Goal: Task Accomplishment & Management: Manage account settings

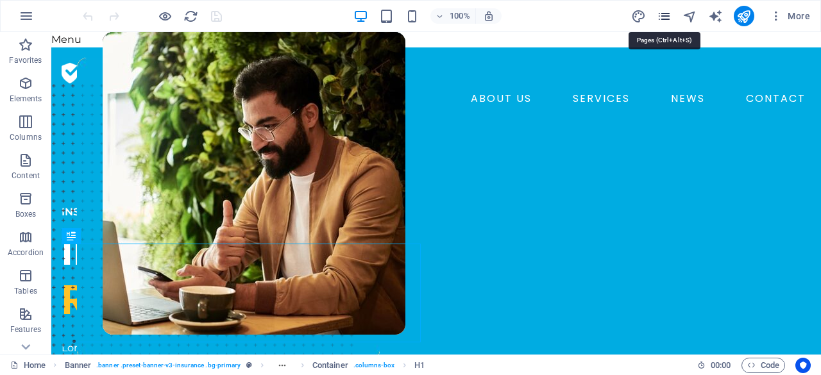
click at [663, 13] on icon "pages" at bounding box center [664, 16] width 15 height 15
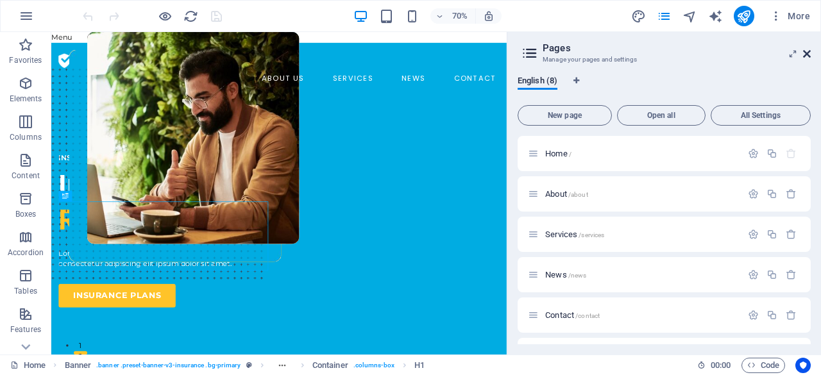
click at [806, 55] on icon at bounding box center [807, 54] width 8 height 10
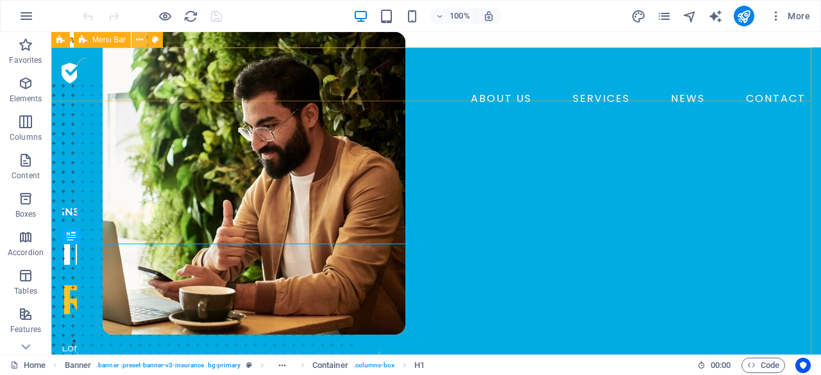
click at [139, 41] on icon at bounding box center [139, 39] width 7 height 13
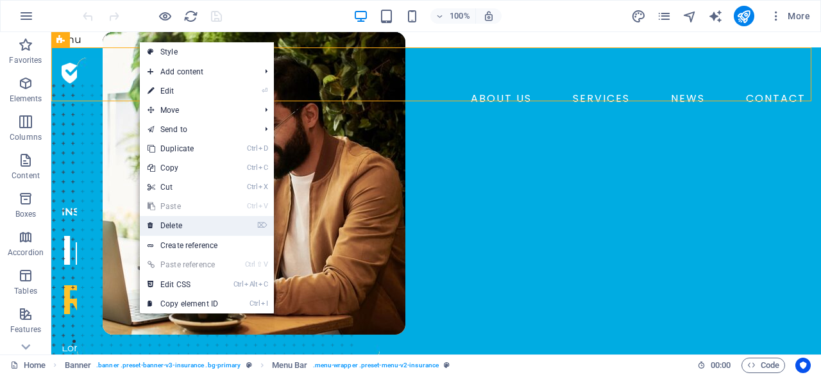
click at [174, 228] on link "⌦ Delete" at bounding box center [183, 225] width 86 height 19
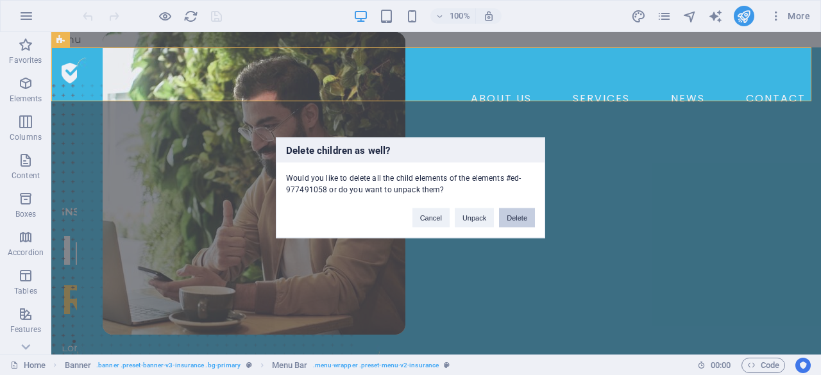
click at [512, 218] on button "Delete" at bounding box center [517, 217] width 36 height 19
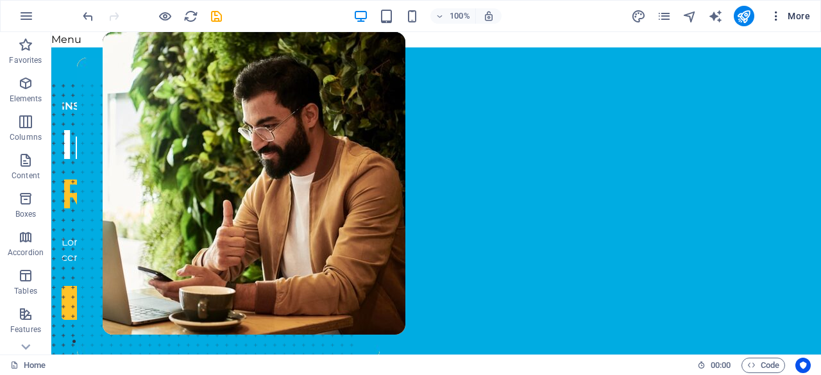
click at [779, 16] on icon "button" at bounding box center [776, 16] width 13 height 13
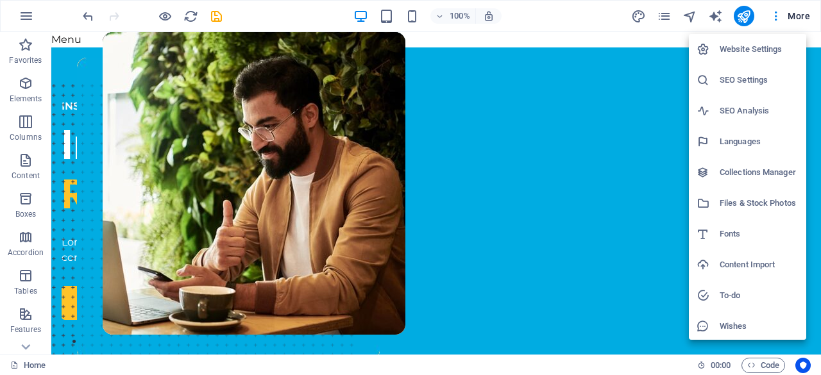
click at [773, 45] on h6 "Website Settings" at bounding box center [759, 49] width 79 height 15
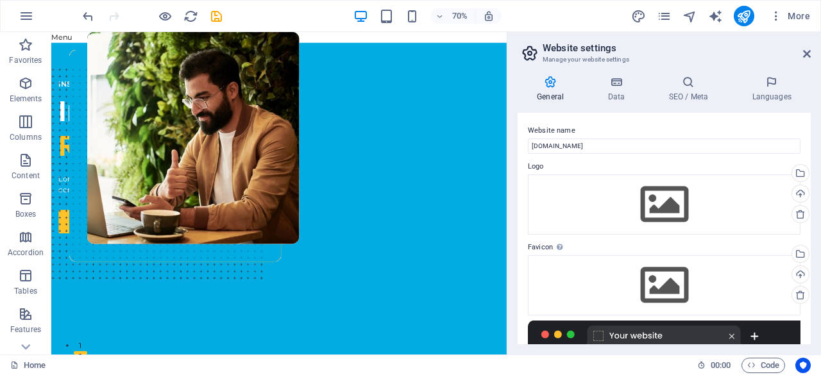
click at [654, 10] on div "More" at bounding box center [723, 16] width 184 height 21
click at [662, 17] on icon "pages" at bounding box center [664, 16] width 15 height 15
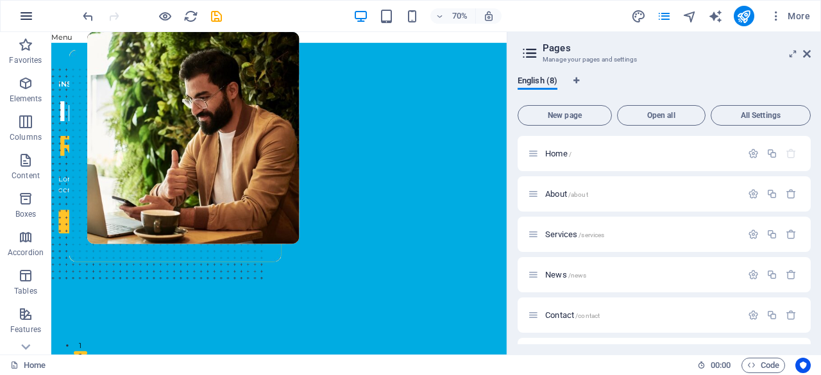
click at [28, 18] on icon "button" at bounding box center [26, 15] width 15 height 15
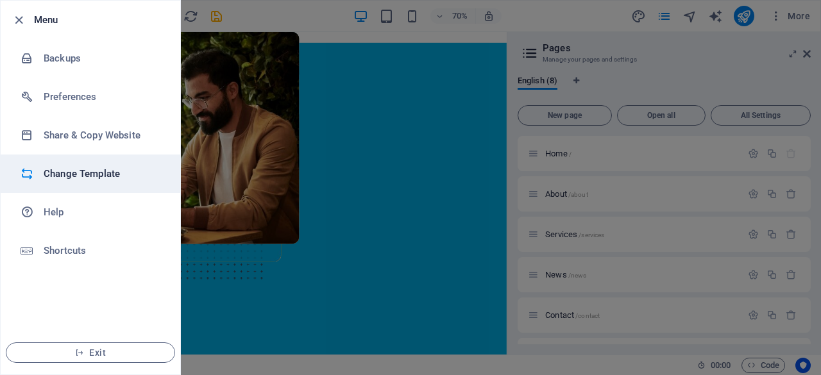
click at [78, 170] on h6 "Change Template" at bounding box center [103, 173] width 119 height 15
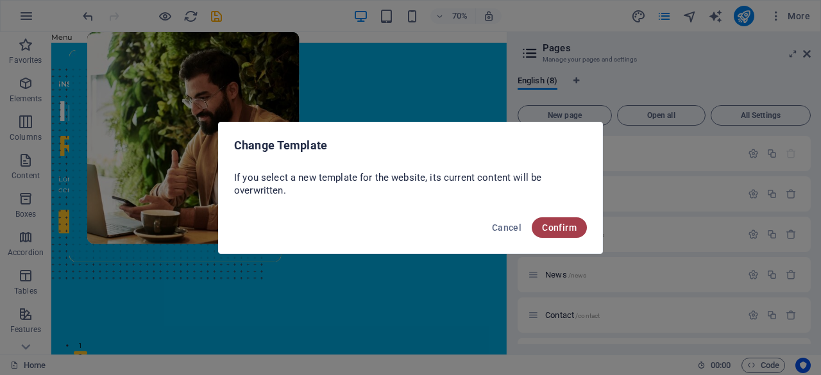
click at [552, 221] on button "Confirm" at bounding box center [559, 227] width 55 height 21
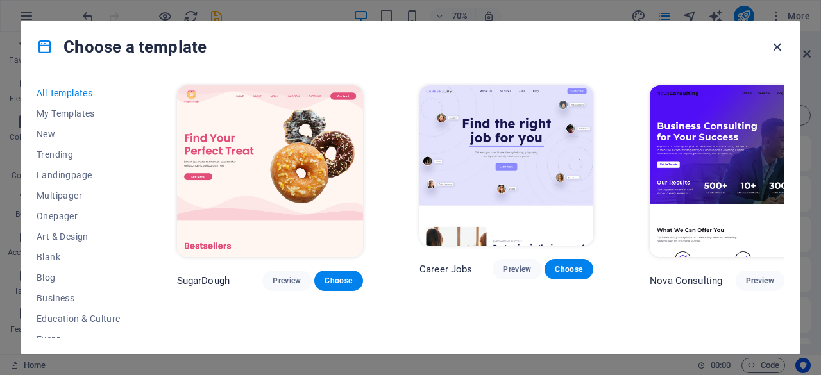
click at [777, 48] on icon "button" at bounding box center [777, 47] width 15 height 15
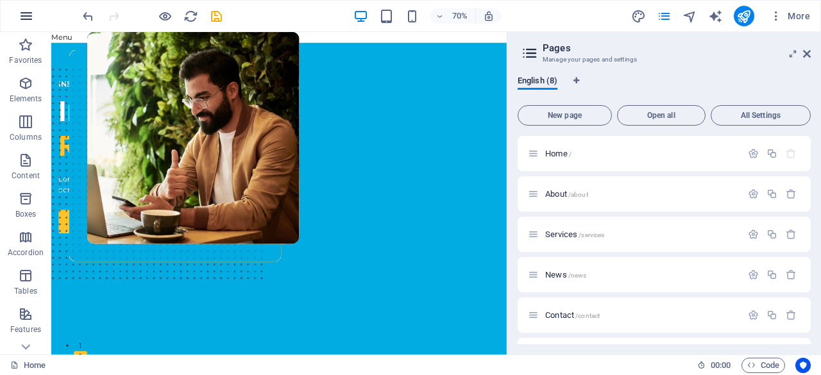
click at [27, 17] on icon "button" at bounding box center [26, 15] width 15 height 15
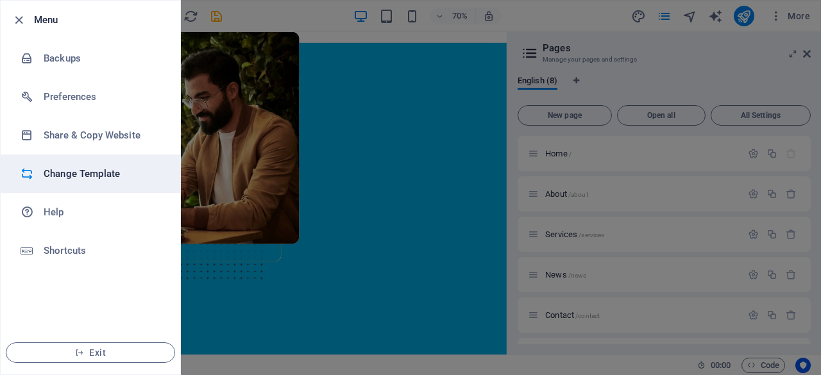
click at [83, 166] on h6 "Change Template" at bounding box center [103, 173] width 119 height 15
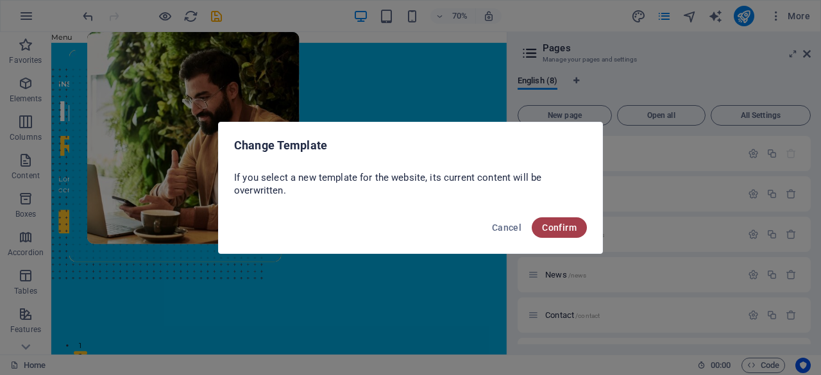
click at [546, 229] on span "Confirm" at bounding box center [559, 228] width 35 height 10
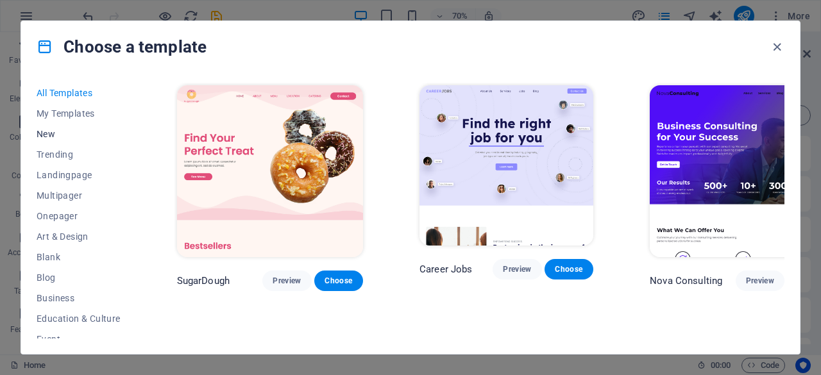
click at [67, 134] on span "New" at bounding box center [79, 134] width 84 height 10
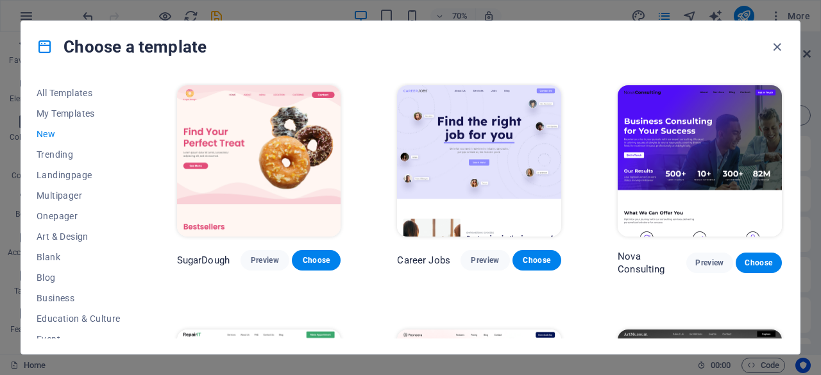
click at [67, 134] on span "New" at bounding box center [79, 134] width 84 height 10
click at [722, 179] on img at bounding box center [700, 160] width 164 height 151
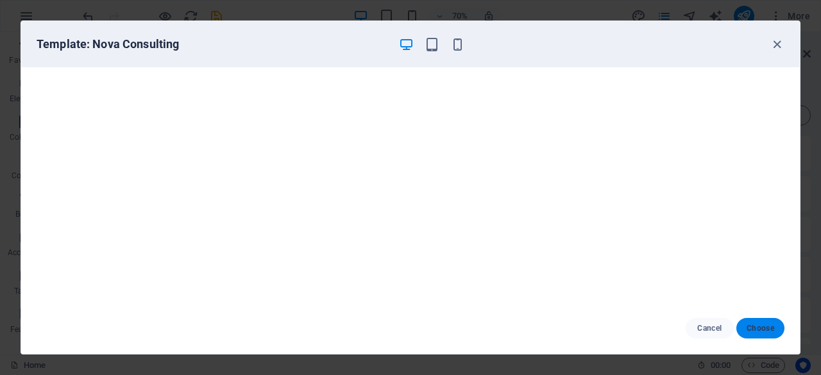
click at [758, 333] on span "Choose" at bounding box center [761, 328] width 28 height 10
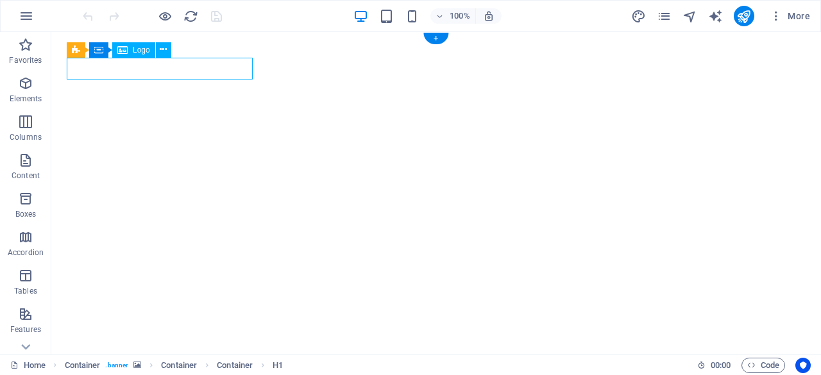
select select "px"
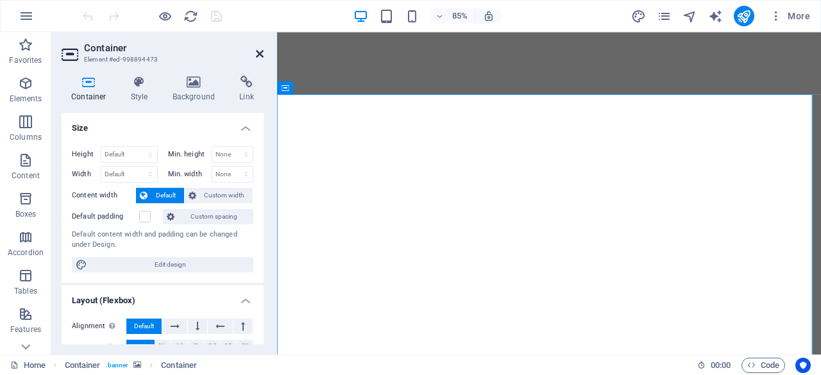
click at [261, 58] on icon at bounding box center [260, 54] width 8 height 10
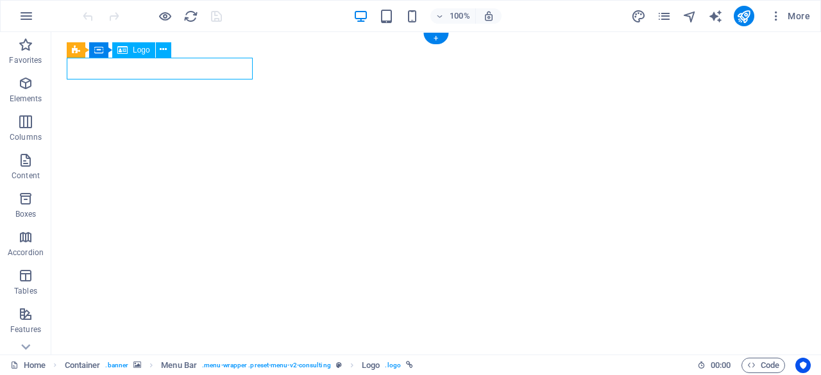
select select "px"
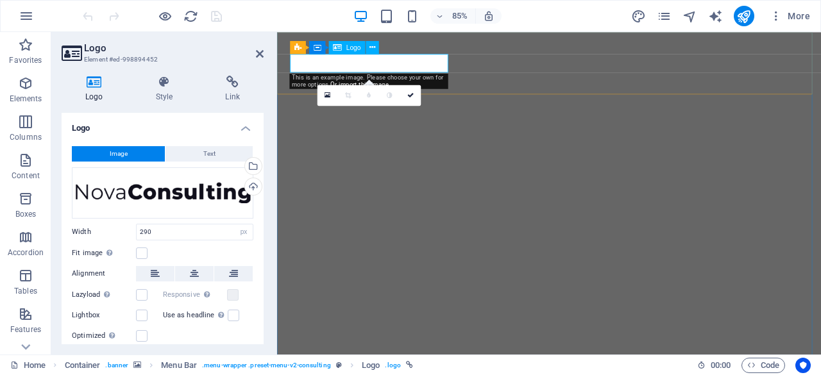
click at [359, 52] on div "Logo" at bounding box center [347, 46] width 37 height 13
click at [371, 44] on icon at bounding box center [372, 48] width 6 height 12
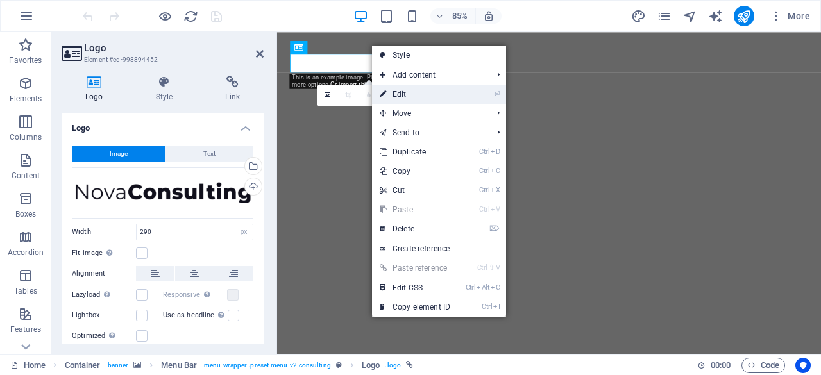
click at [405, 96] on link "⏎ Edit" at bounding box center [415, 94] width 86 height 19
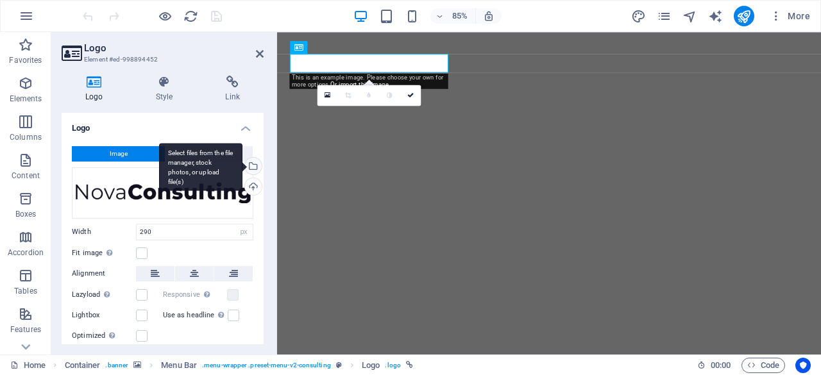
click at [254, 164] on div "Select files from the file manager, stock photos, or upload file(s)" at bounding box center [251, 167] width 19 height 19
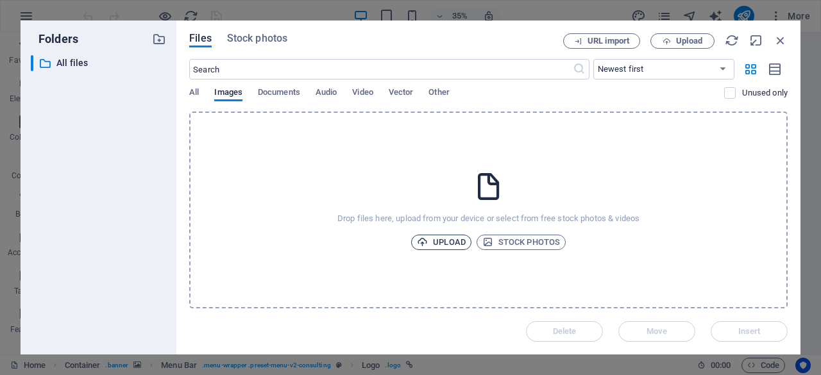
click at [452, 247] on span "Upload" at bounding box center [441, 242] width 49 height 15
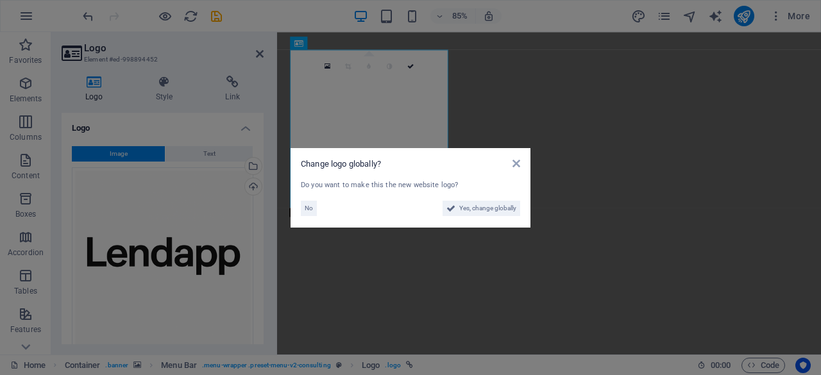
click at [201, 130] on aside "Change logo globally? Do you want to make this the new website logo? No Yes, ch…" at bounding box center [410, 187] width 821 height 375
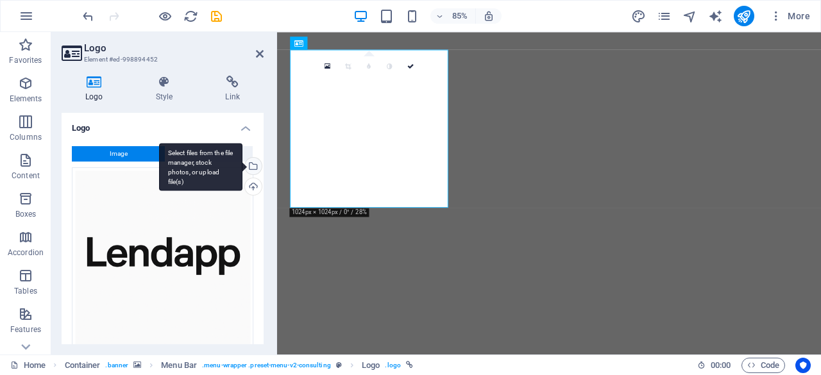
click at [256, 166] on div "Select files from the file manager, stock photos, or upload file(s)" at bounding box center [251, 167] width 19 height 19
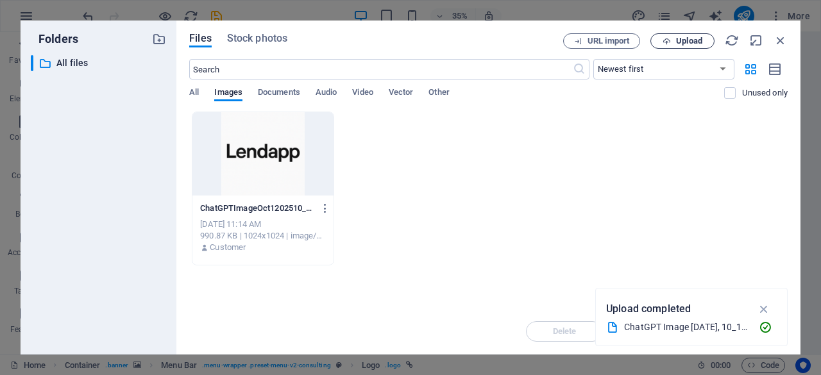
click at [673, 46] on button "Upload" at bounding box center [682, 40] width 64 height 15
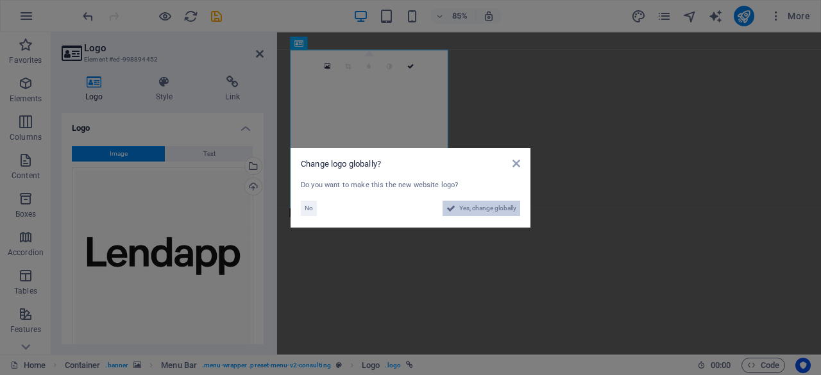
click at [462, 209] on span "Yes, change globally" at bounding box center [487, 208] width 57 height 15
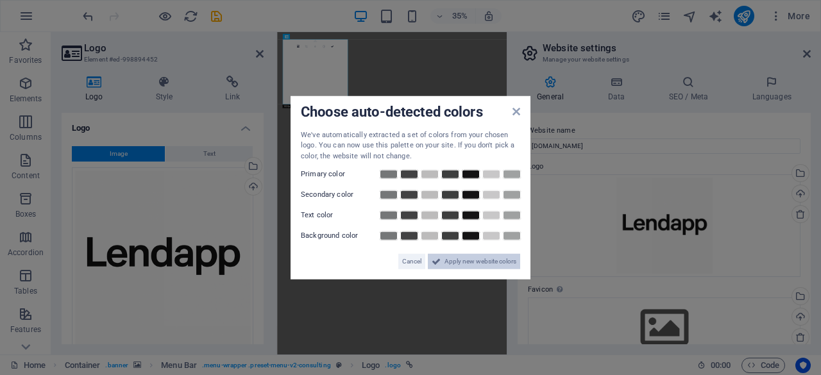
click at [448, 262] on span "Apply new website colors" at bounding box center [480, 261] width 72 height 15
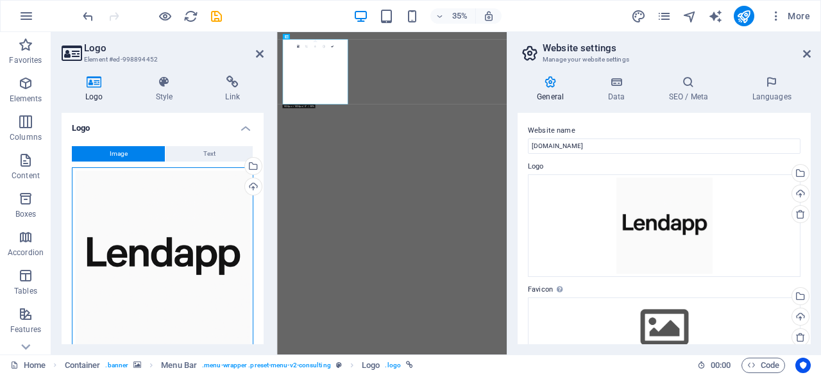
click at [205, 255] on div "Drag files here, click to choose files or select files from Files or our free s…" at bounding box center [163, 258] width 182 height 182
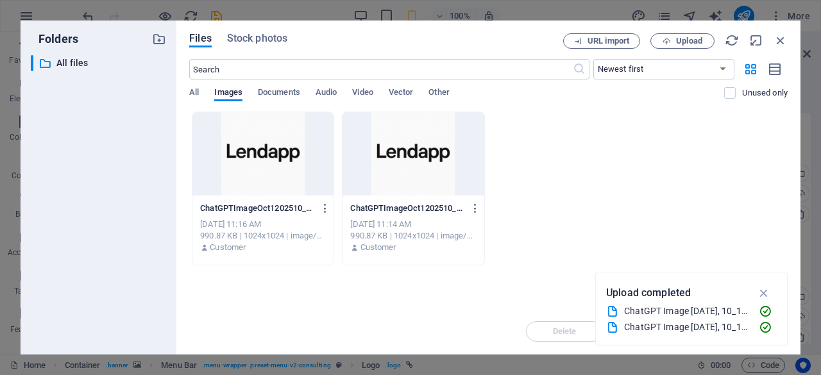
click at [267, 173] on div at bounding box center [262, 153] width 141 height 83
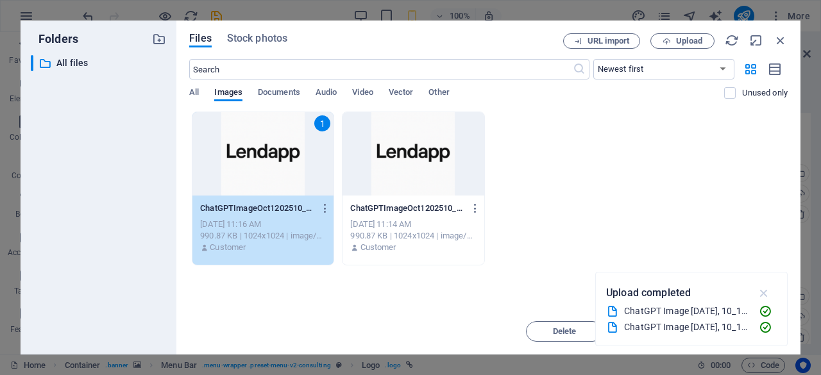
click at [763, 298] on icon "button" at bounding box center [764, 293] width 15 height 14
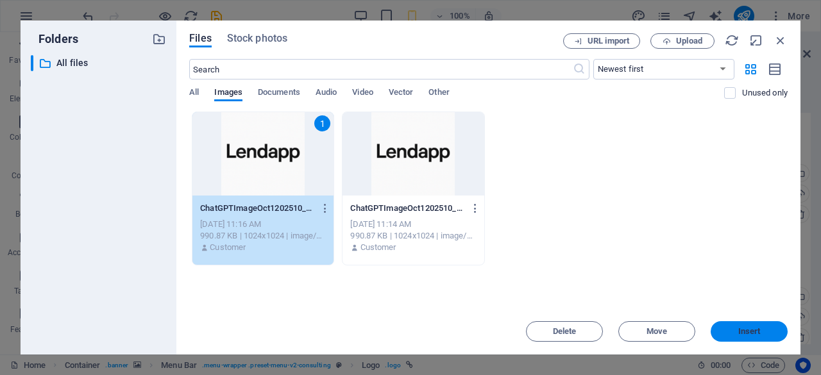
click at [743, 332] on span "Insert" at bounding box center [749, 332] width 22 height 8
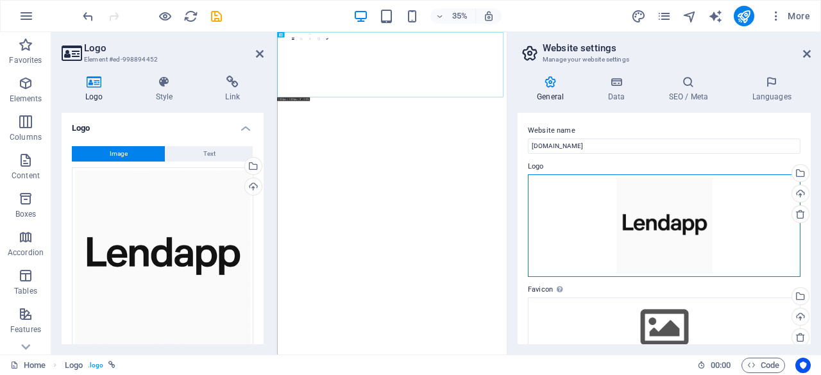
click at [657, 241] on div "Drag files here, click to choose files or select files from Files or our free s…" at bounding box center [664, 225] width 273 height 103
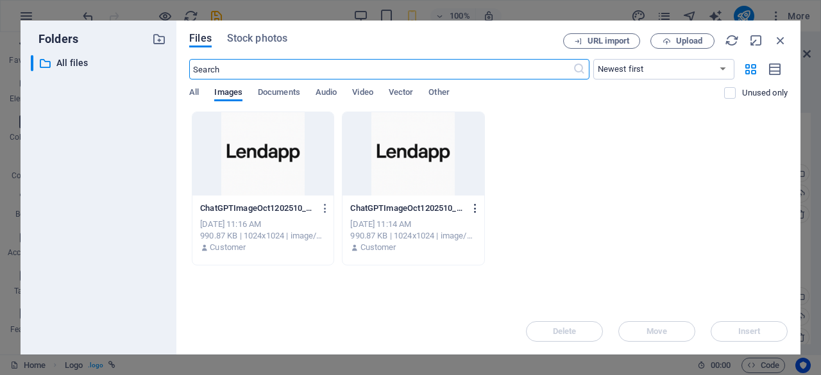
click at [481, 205] on icon "button" at bounding box center [476, 209] width 12 height 12
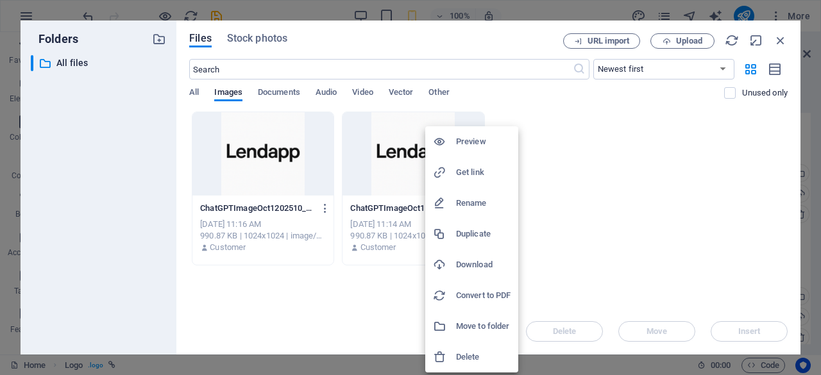
click at [473, 355] on h6 "Delete" at bounding box center [483, 357] width 55 height 15
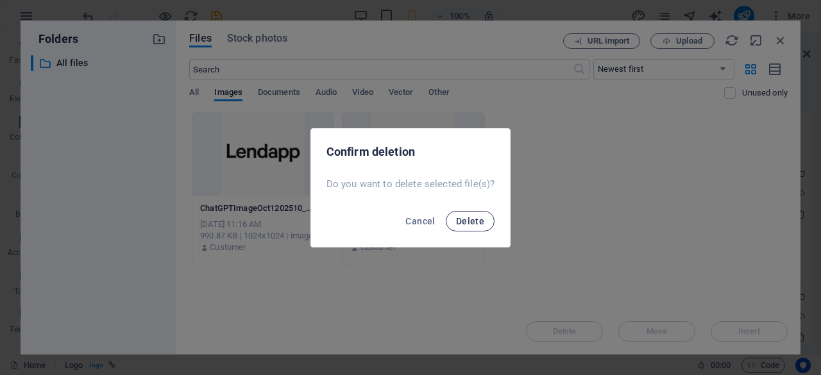
click at [462, 221] on span "Delete" at bounding box center [470, 221] width 28 height 10
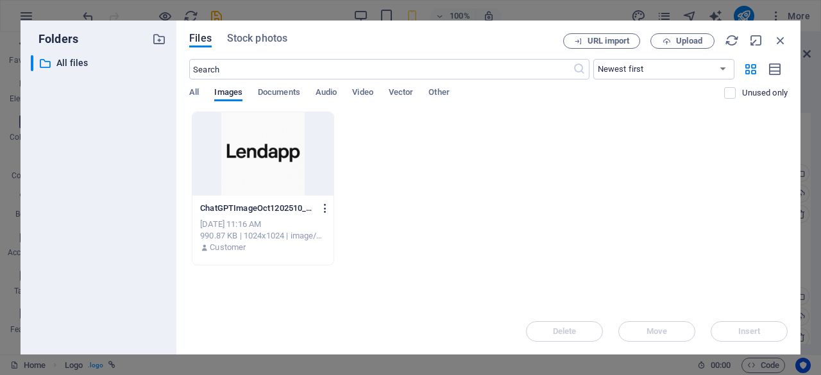
click at [327, 210] on icon "button" at bounding box center [325, 209] width 12 height 12
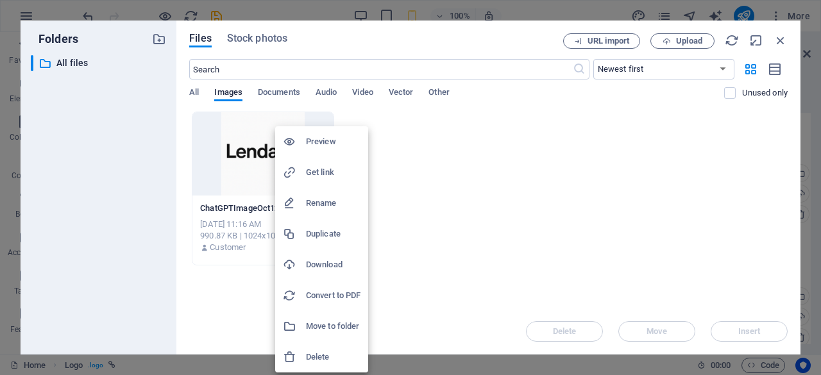
click at [319, 351] on h6 "Delete" at bounding box center [333, 357] width 55 height 15
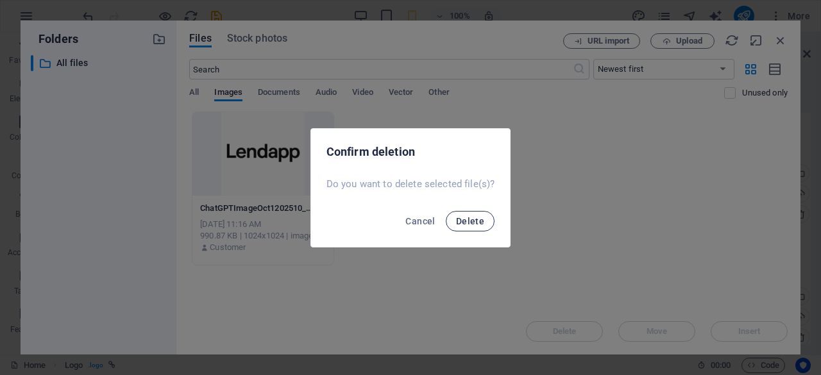
click at [473, 228] on button "Delete" at bounding box center [470, 221] width 49 height 21
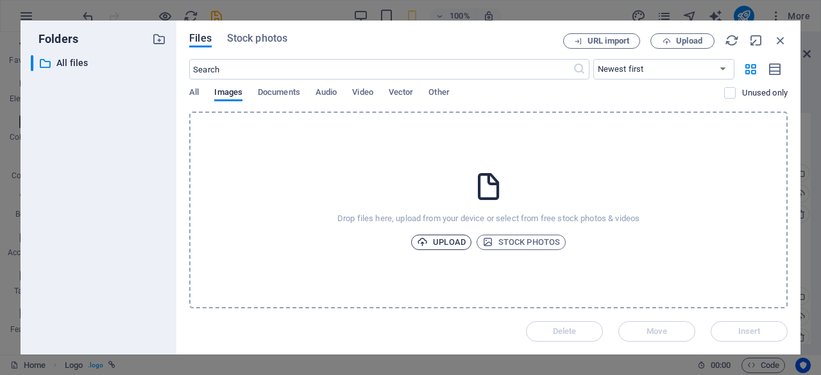
click at [459, 239] on span "Upload" at bounding box center [441, 242] width 49 height 15
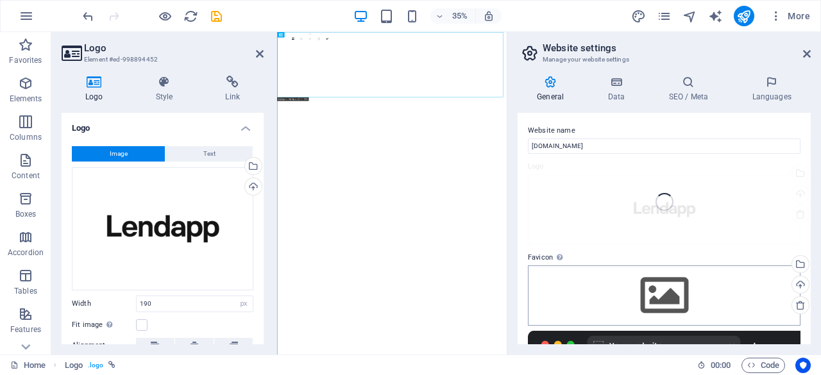
type input "290"
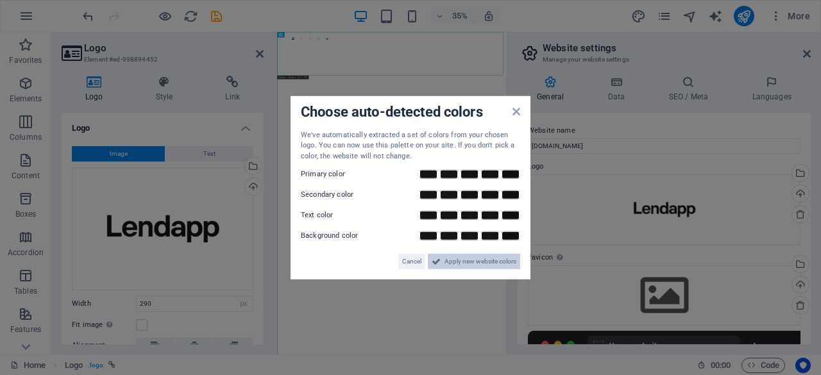
click at [465, 264] on span "Apply new website colors" at bounding box center [480, 261] width 72 height 15
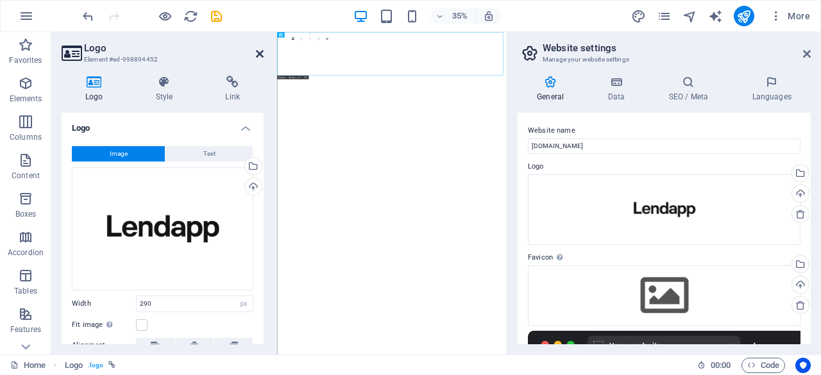
click at [257, 59] on link at bounding box center [260, 54] width 8 height 11
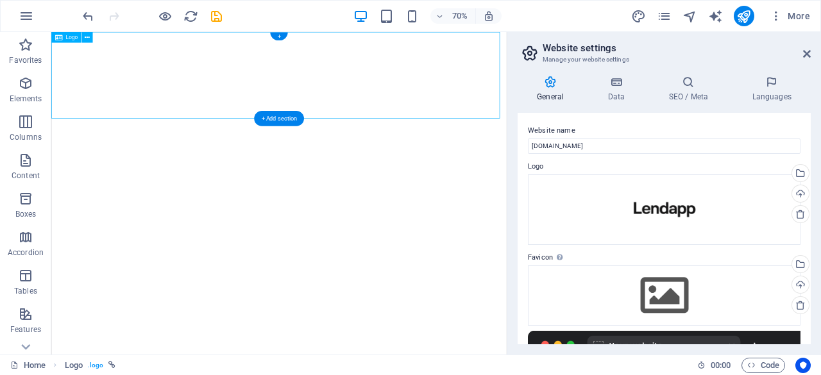
select select "px"
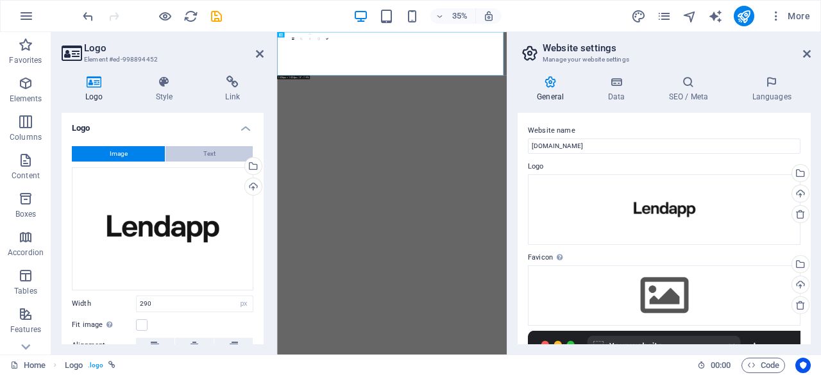
click at [237, 153] on button "Text" at bounding box center [208, 153] width 87 height 15
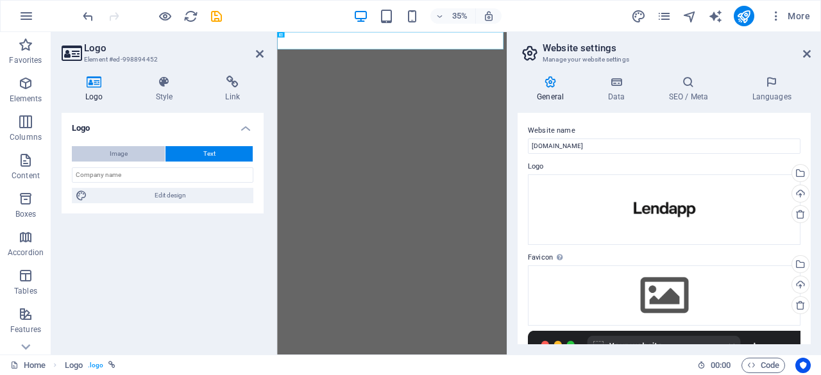
click at [147, 156] on button "Image" at bounding box center [118, 153] width 93 height 15
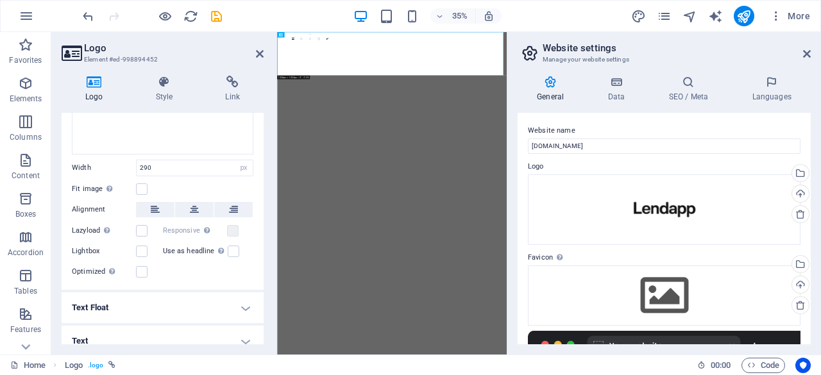
scroll to position [146, 0]
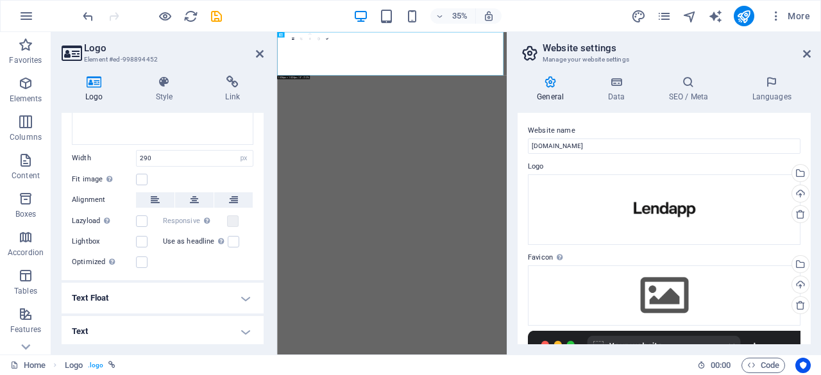
click at [246, 297] on h4 "Text Float" at bounding box center [163, 298] width 202 height 31
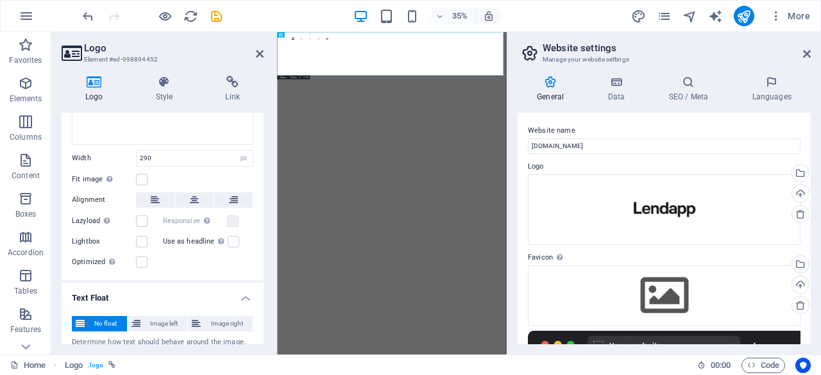
click at [246, 297] on h4 "Text Float" at bounding box center [163, 294] width 202 height 23
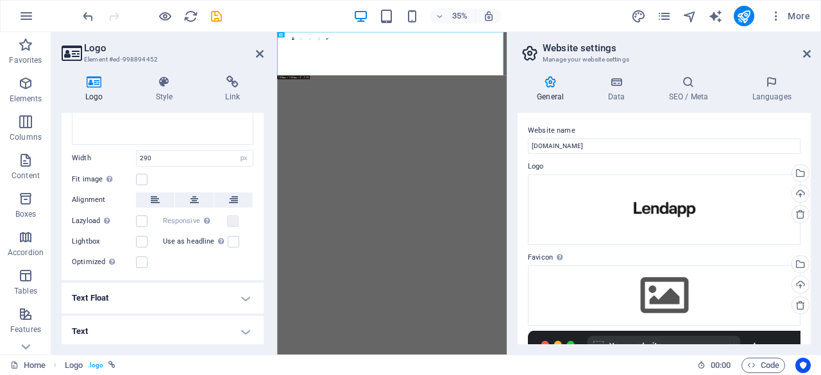
click at [246, 297] on h4 "Text Float" at bounding box center [163, 298] width 202 height 31
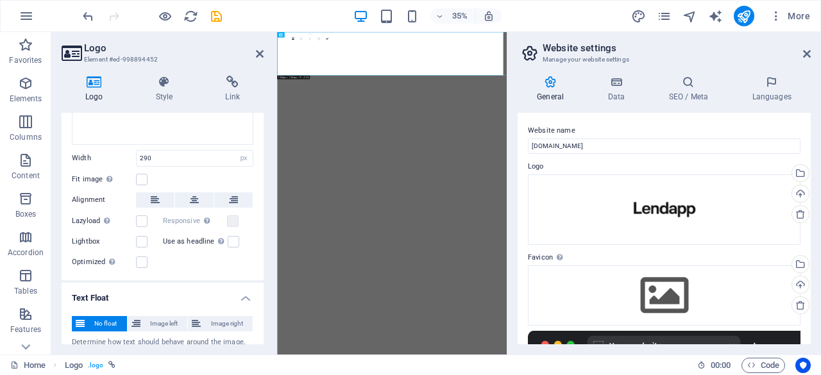
click at [160, 329] on div "No float Image left Image right" at bounding box center [163, 324] width 182 height 16
click at [217, 328] on span "Image right" at bounding box center [227, 323] width 44 height 15
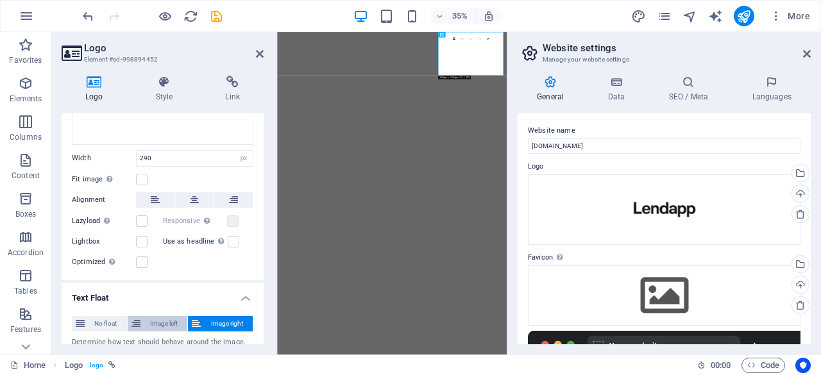
click at [164, 317] on span "Image left" at bounding box center [164, 323] width 40 height 15
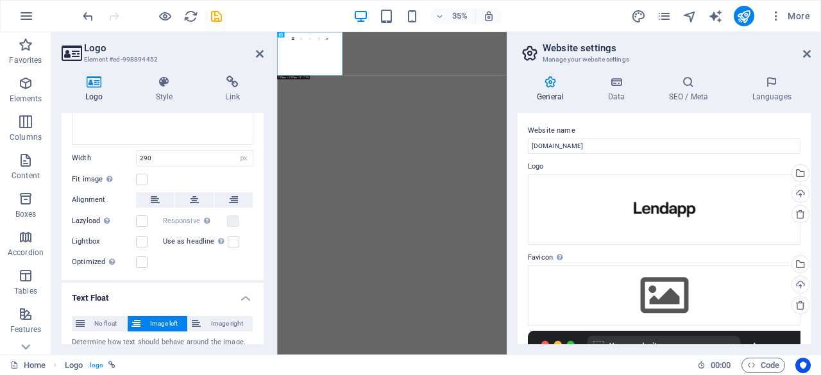
drag, startPoint x: 260, startPoint y: 273, endPoint x: 266, endPoint y: 329, distance: 56.7
click at [266, 329] on div "Logo Style Link Logo Image Text Drag files here, click to choose files or selec…" at bounding box center [162, 209] width 223 height 289
click at [264, 300] on div "Logo Style Link Logo Image Text Drag files here, click to choose files or selec…" at bounding box center [162, 209] width 223 height 289
click at [171, 92] on h4 "Style" at bounding box center [167, 89] width 70 height 27
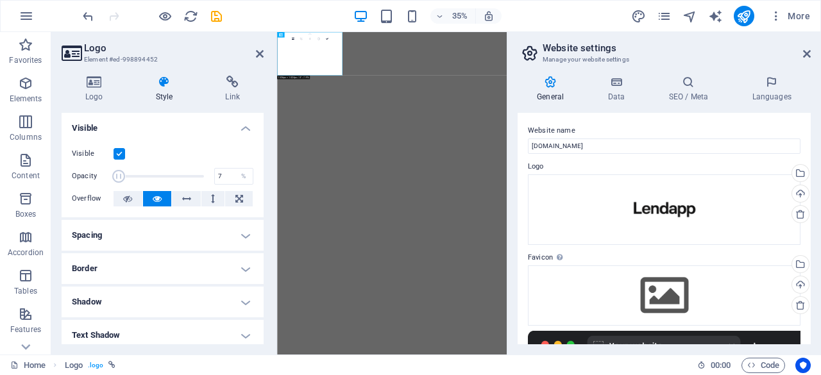
drag, startPoint x: 201, startPoint y: 173, endPoint x: 119, endPoint y: 185, distance: 82.4
click at [119, 185] on div "Visible Opacity 7 % Overflow" at bounding box center [163, 176] width 202 height 81
click at [119, 149] on label at bounding box center [120, 154] width 12 height 12
click at [0, 0] on input "Visible" at bounding box center [0, 0] width 0 height 0
drag, startPoint x: 122, startPoint y: 179, endPoint x: 205, endPoint y: 176, distance: 82.8
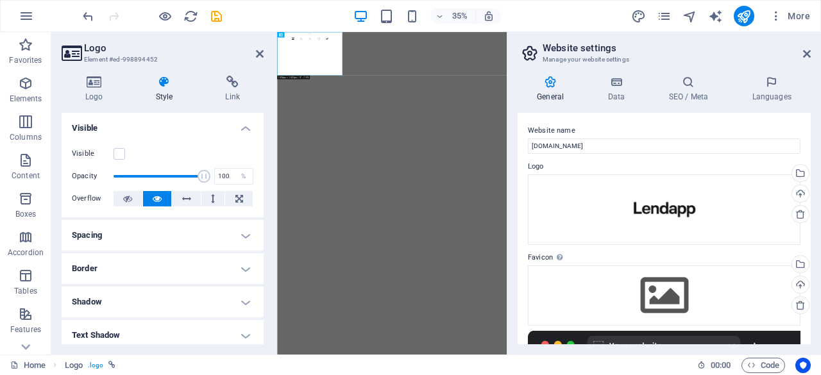
click at [205, 176] on span at bounding box center [204, 176] width 13 height 13
type input "36"
drag, startPoint x: 205, startPoint y: 176, endPoint x: 144, endPoint y: 191, distance: 62.2
click at [144, 191] on div "Visible Opacity 36 % Overflow" at bounding box center [163, 176] width 202 height 81
click at [263, 52] on icon at bounding box center [260, 54] width 8 height 10
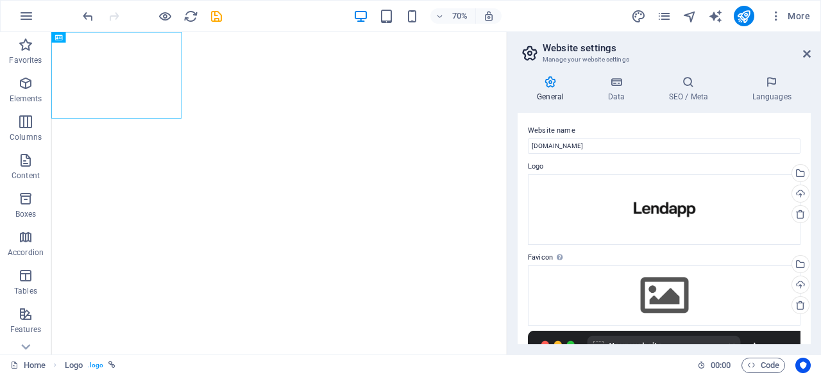
click at [809, 60] on header "Website settings Manage your website settings" at bounding box center [665, 48] width 291 height 33
click at [803, 52] on icon at bounding box center [807, 54] width 8 height 10
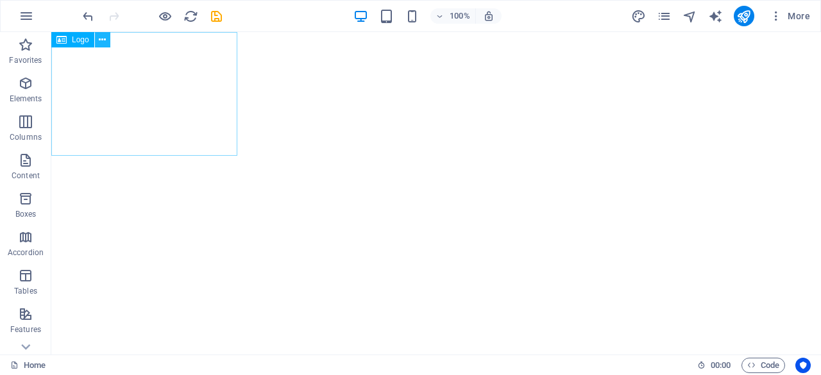
click at [99, 38] on icon at bounding box center [102, 39] width 7 height 13
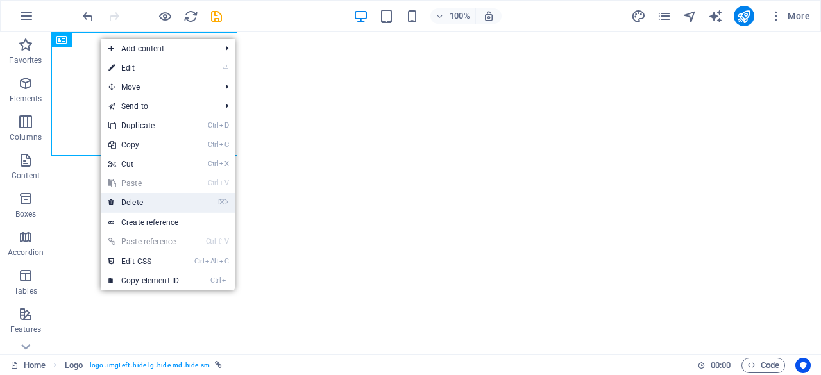
click at [148, 202] on link "⌦ Delete" at bounding box center [144, 202] width 86 height 19
